Goal: Information Seeking & Learning: Learn about a topic

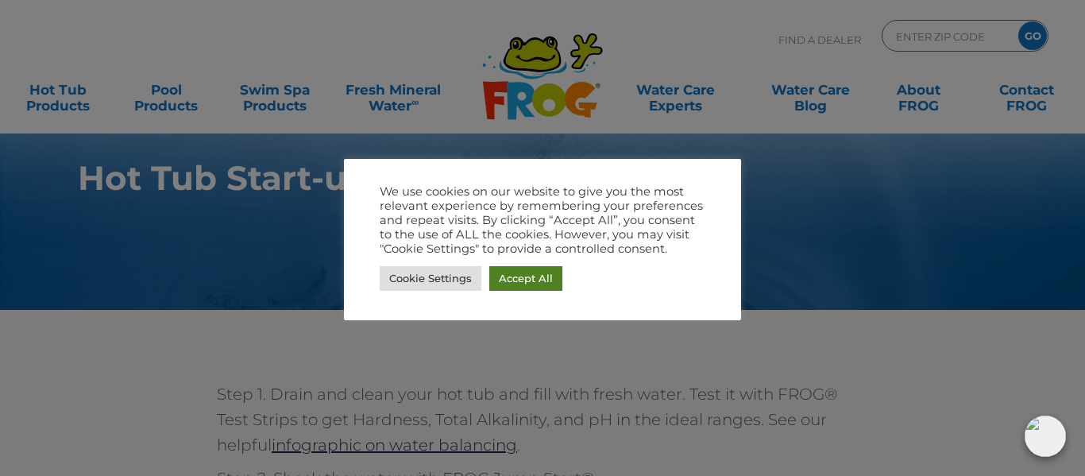
click at [543, 284] on link "Accept All" at bounding box center [525, 278] width 73 height 25
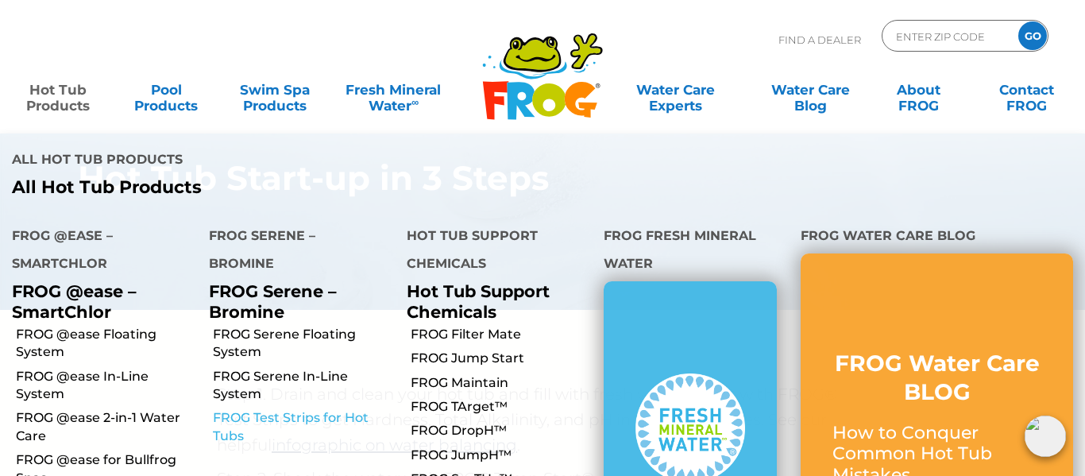
click at [280, 409] on link "FROG Test Strips for Hot Tubs" at bounding box center [303, 427] width 181 height 36
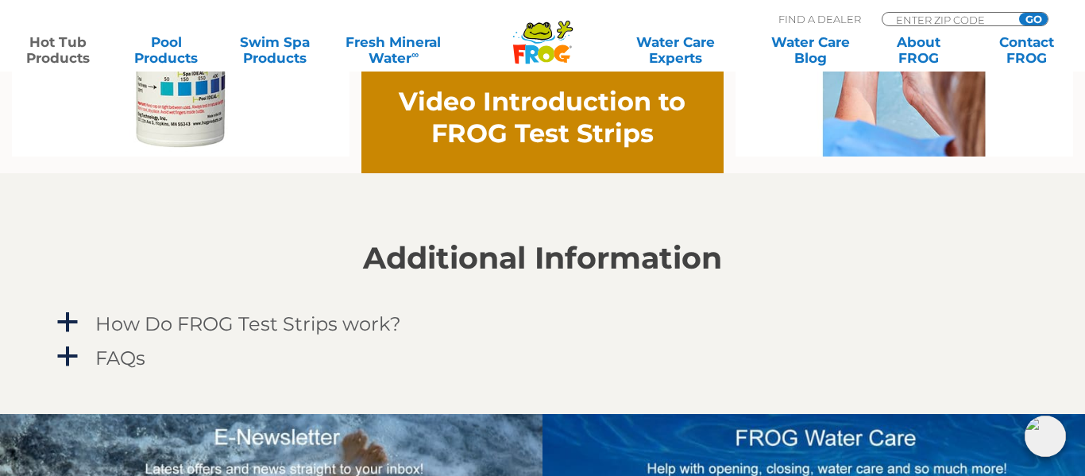
scroll to position [1212, 0]
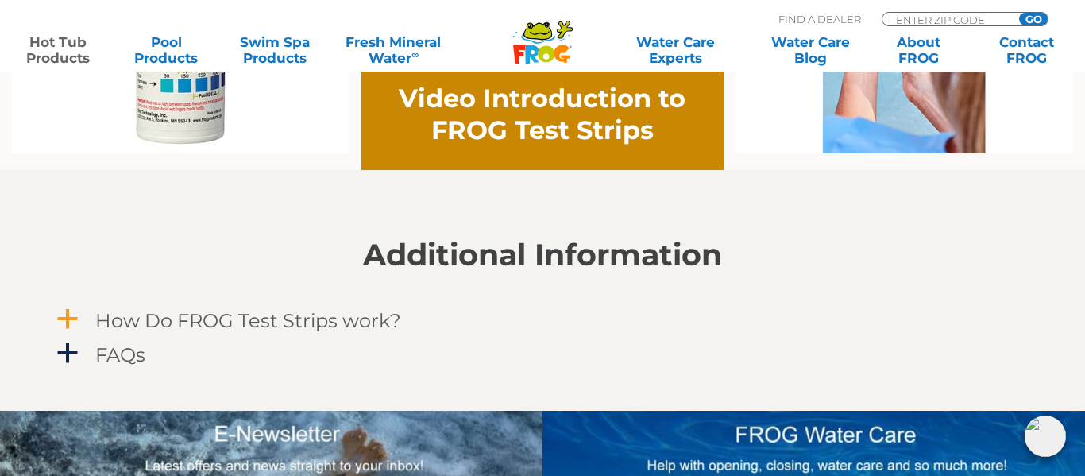
click at [88, 325] on link "a How Do FROG Test Strips work?" at bounding box center [542, 320] width 977 height 29
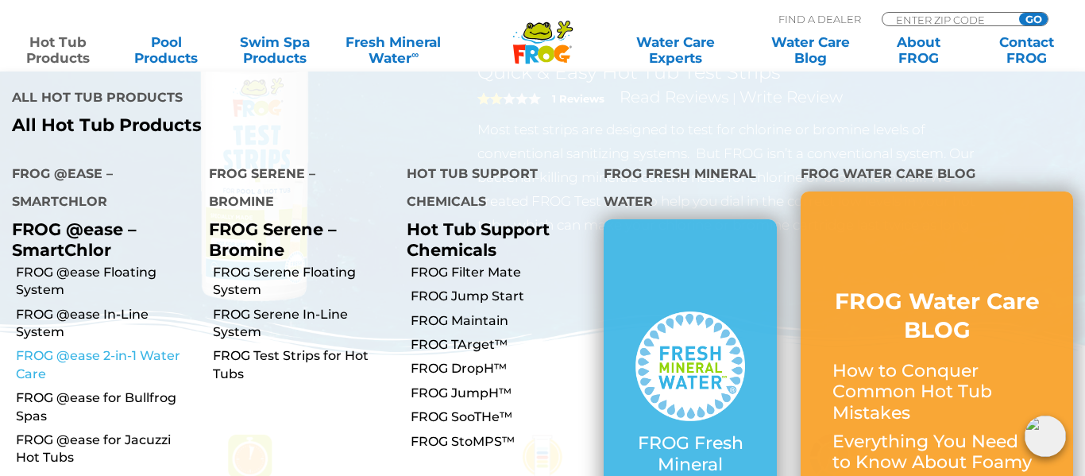
scroll to position [185, 0]
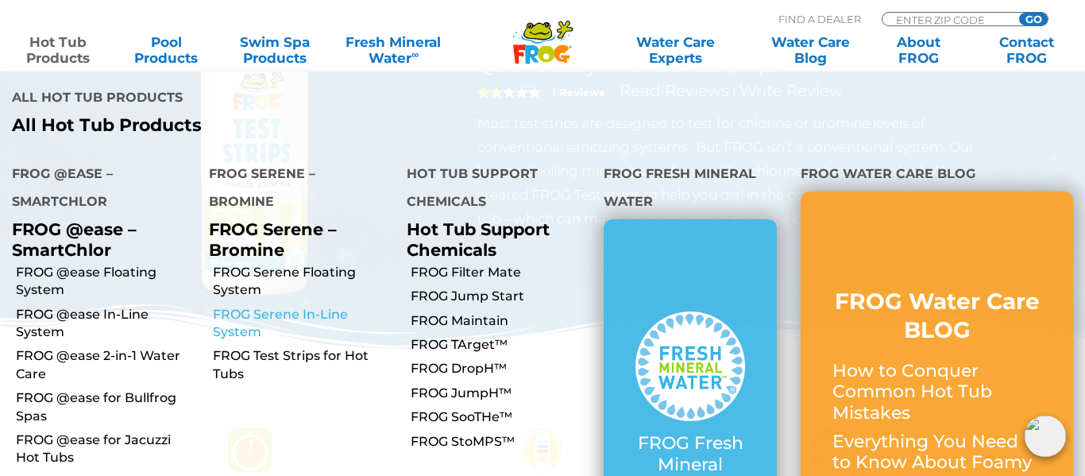
click at [290, 306] on link "FROG Serene In-Line System" at bounding box center [303, 324] width 181 height 36
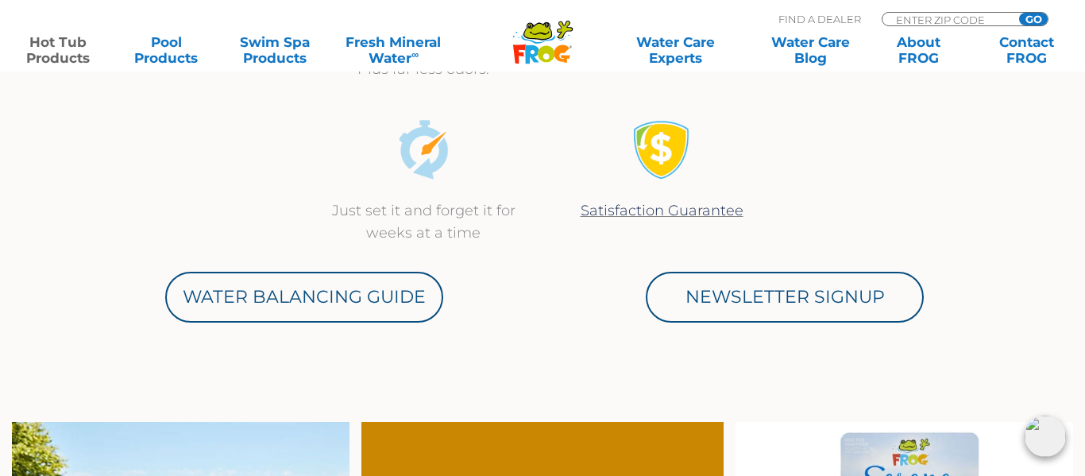
scroll to position [799, 0]
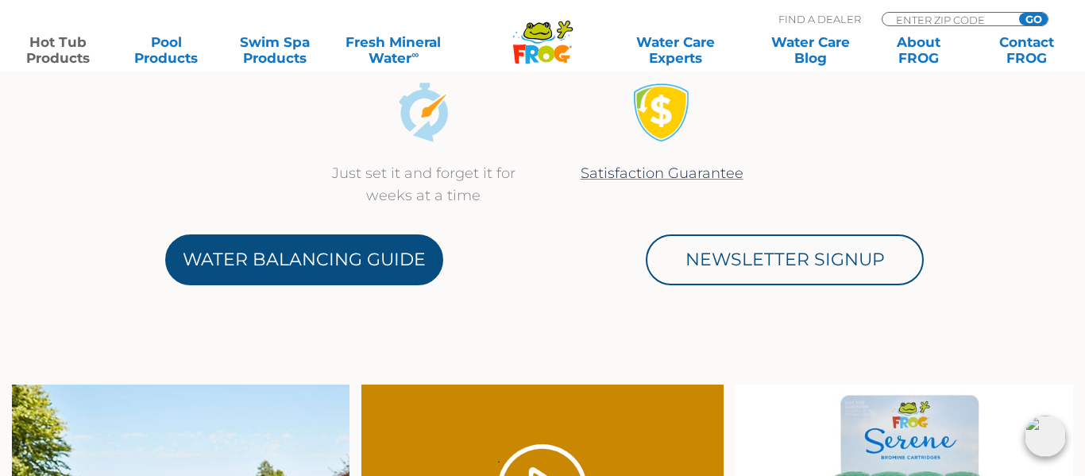
click at [376, 244] on link "Water Balancing Guide" at bounding box center [304, 259] width 278 height 51
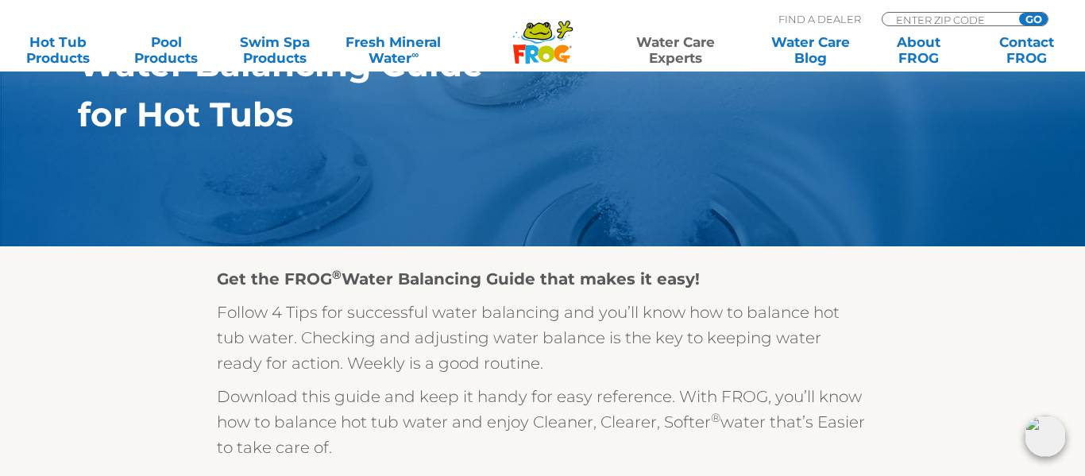
scroll to position [394, 0]
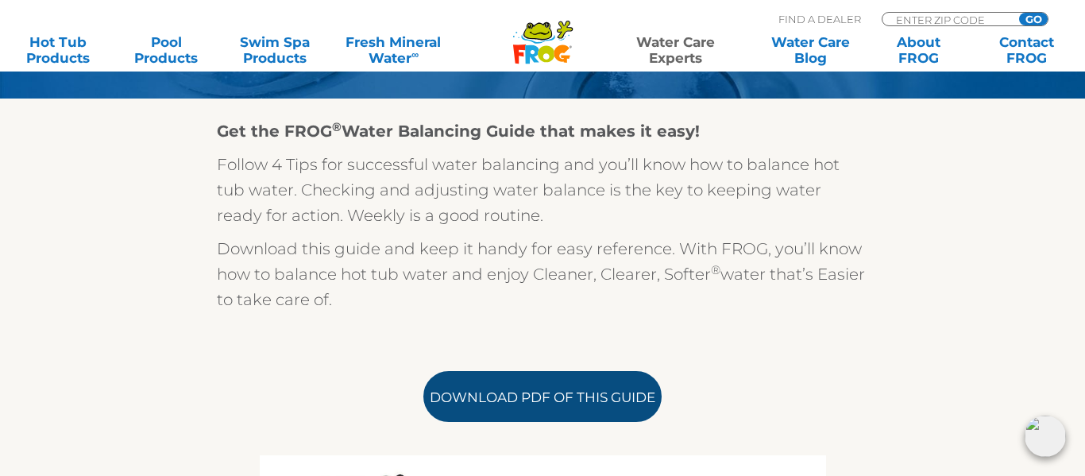
click at [608, 400] on link "Download PDF of this Guide" at bounding box center [542, 396] width 238 height 51
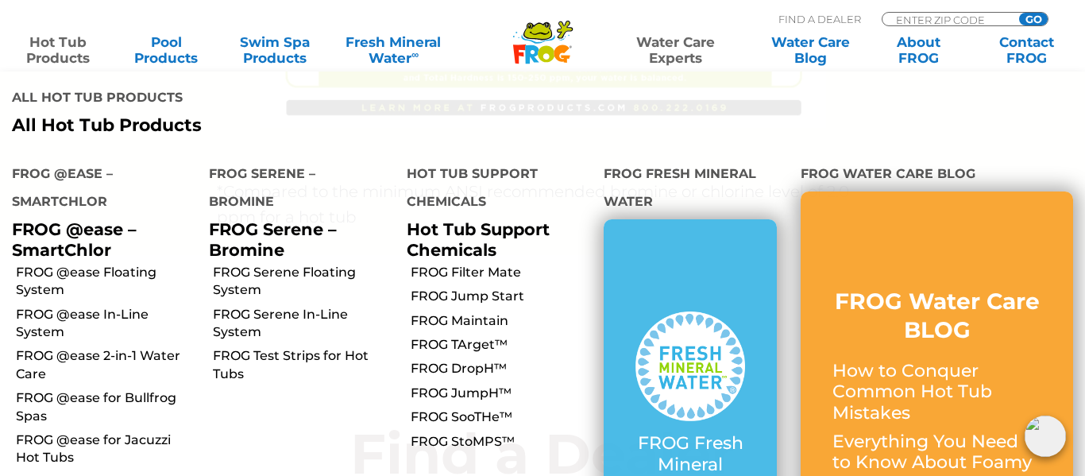
scroll to position [1482, 0]
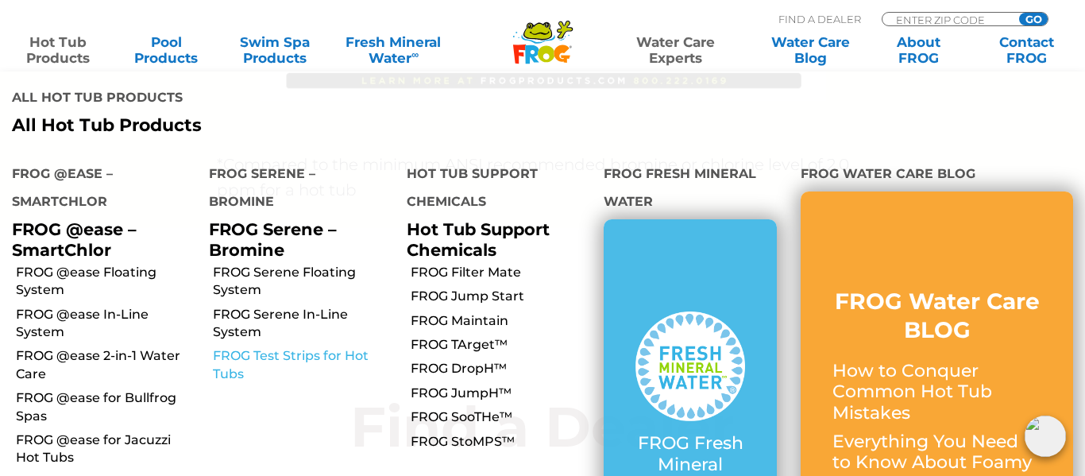
click at [231, 347] on link "FROG Test Strips for Hot Tubs" at bounding box center [303, 365] width 181 height 36
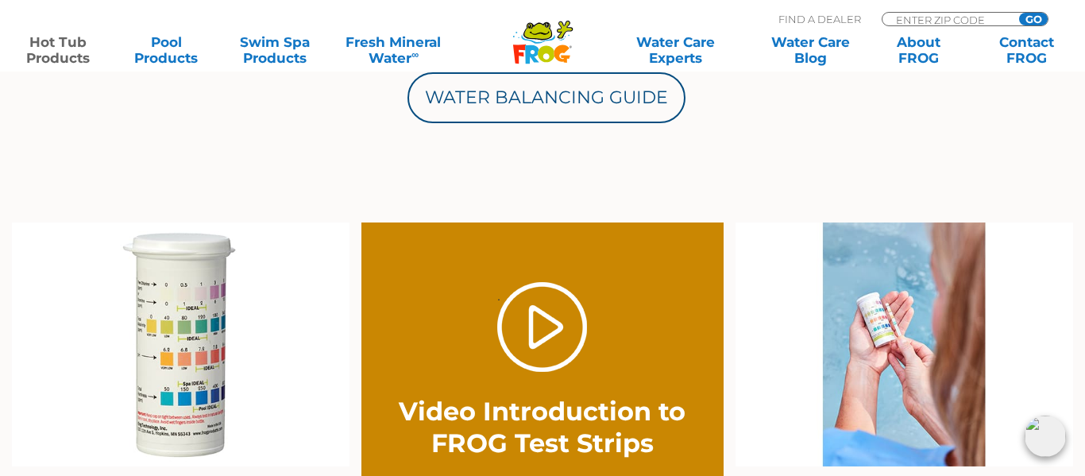
scroll to position [994, 0]
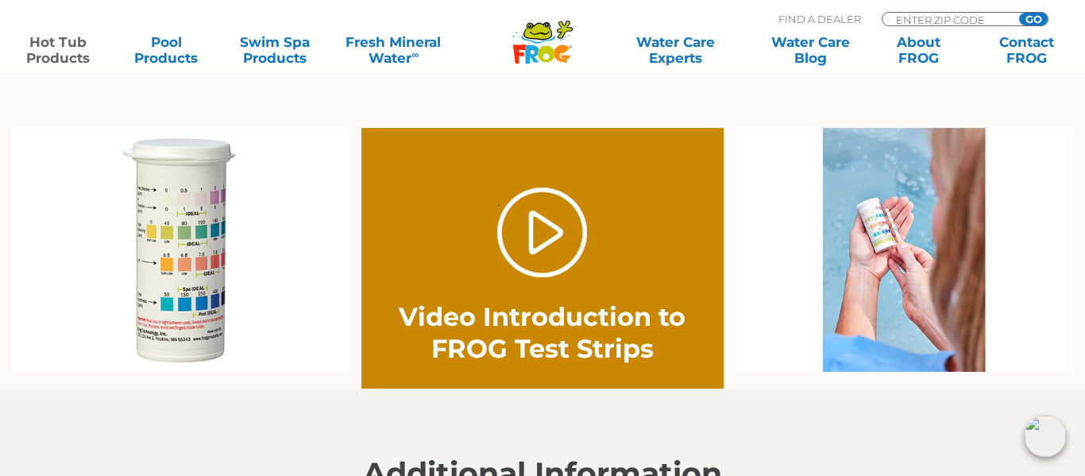
click at [189, 306] on img at bounding box center [181, 250] width 338 height 244
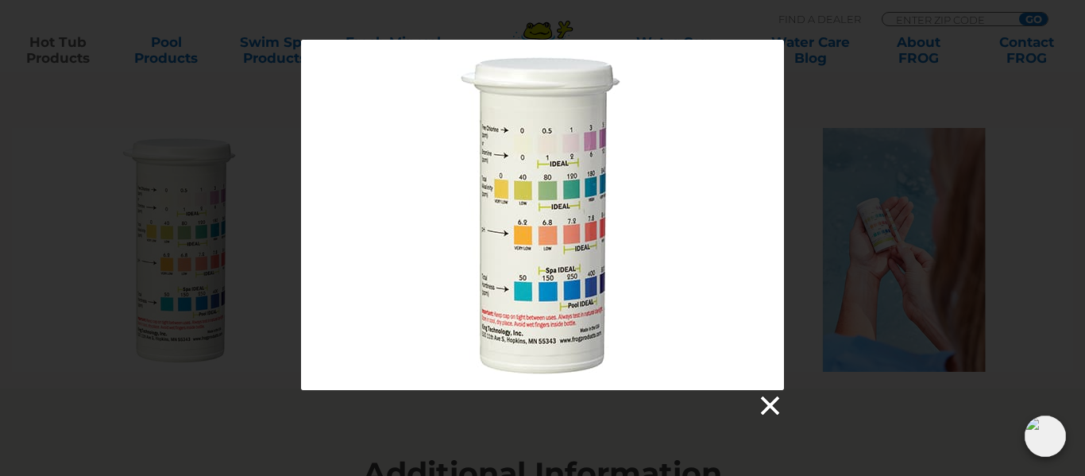
click at [763, 402] on link at bounding box center [769, 406] width 24 height 24
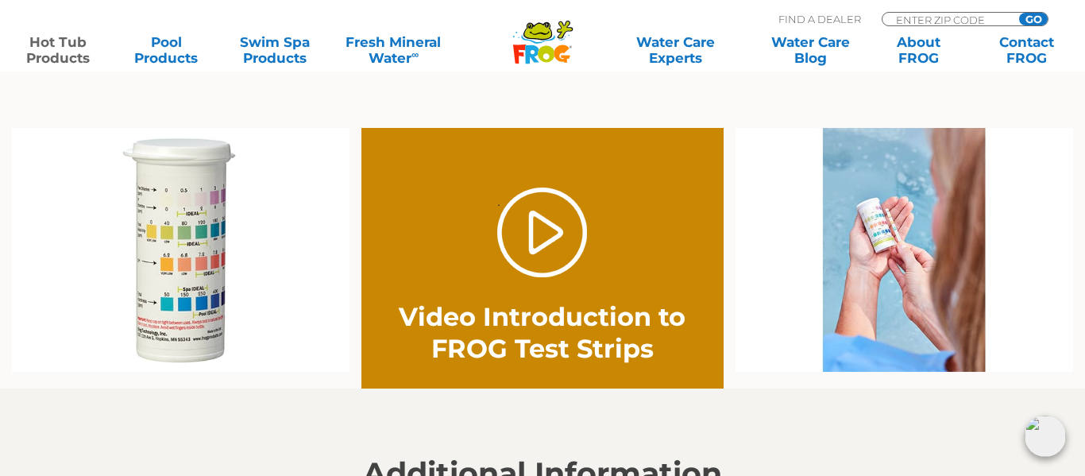
click at [534, 44] on icon ".st130{clip-path:url(#SVGID_2_);fill-rule:evenodd;clip-rule:evenodd;fill:#C3CC0…" at bounding box center [542, 42] width 61 height 44
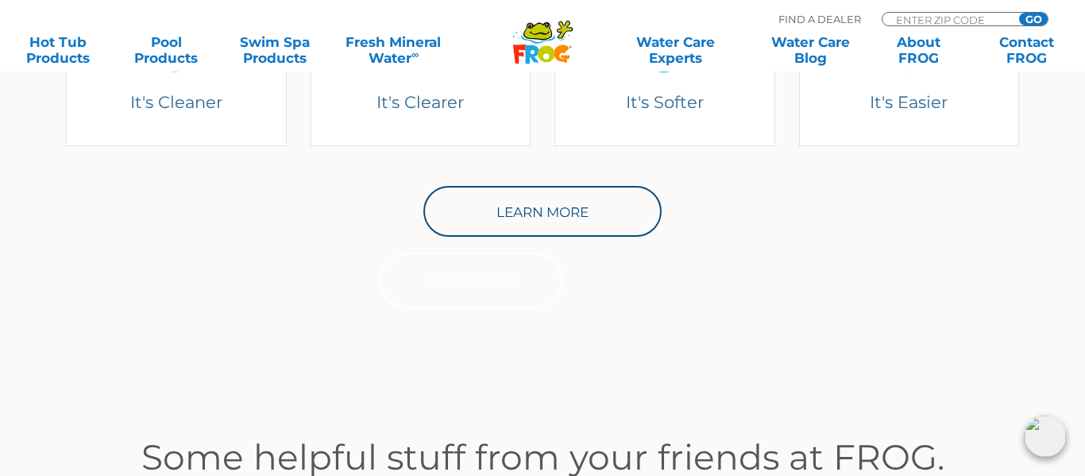
scroll to position [701, 0]
